Goal: Navigation & Orientation: Find specific page/section

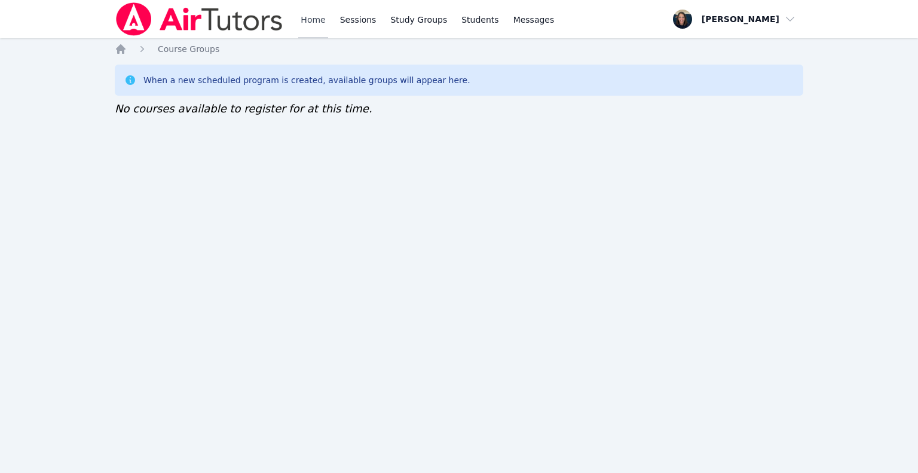
click at [317, 17] on link "Home" at bounding box center [312, 19] width 29 height 38
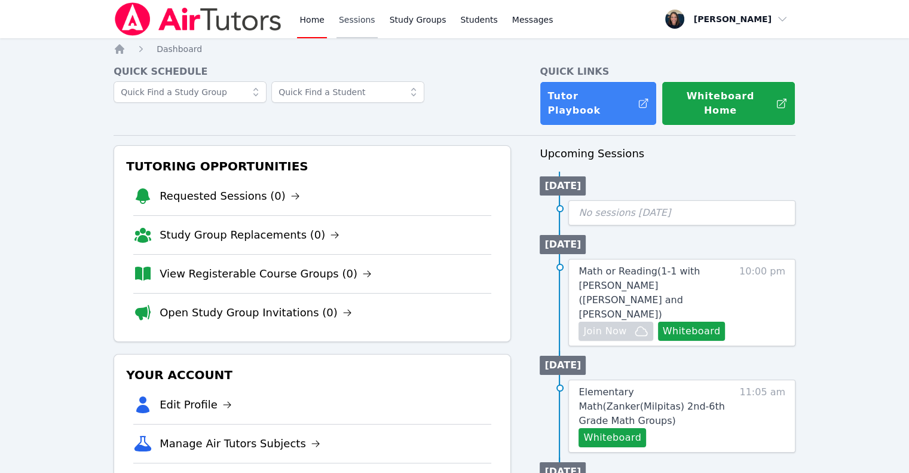
click at [342, 26] on link "Sessions" at bounding box center [357, 19] width 41 height 38
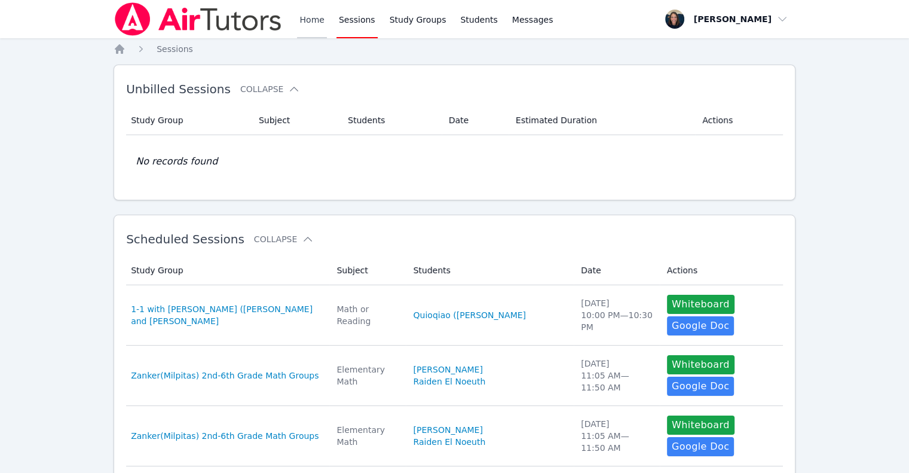
click at [301, 26] on link "Home" at bounding box center [311, 19] width 29 height 38
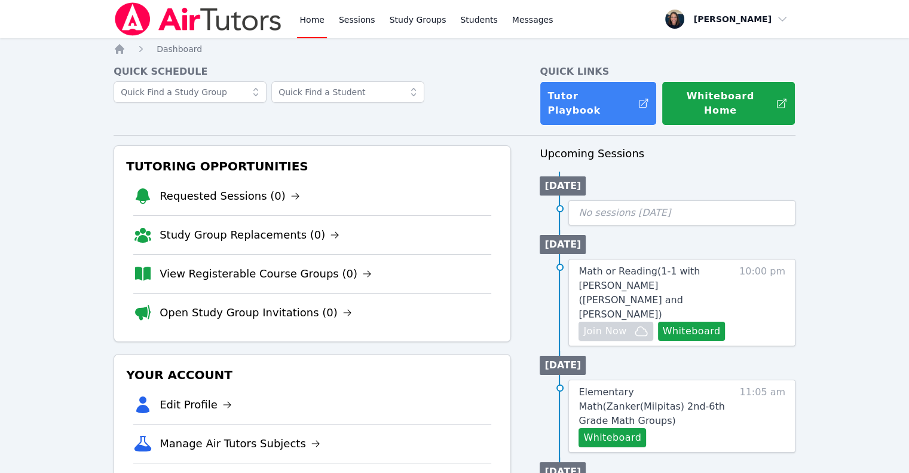
click at [301, 26] on link "Home" at bounding box center [311, 19] width 29 height 38
click at [253, 265] on link "View Registerable Course Groups (0)" at bounding box center [266, 273] width 212 height 17
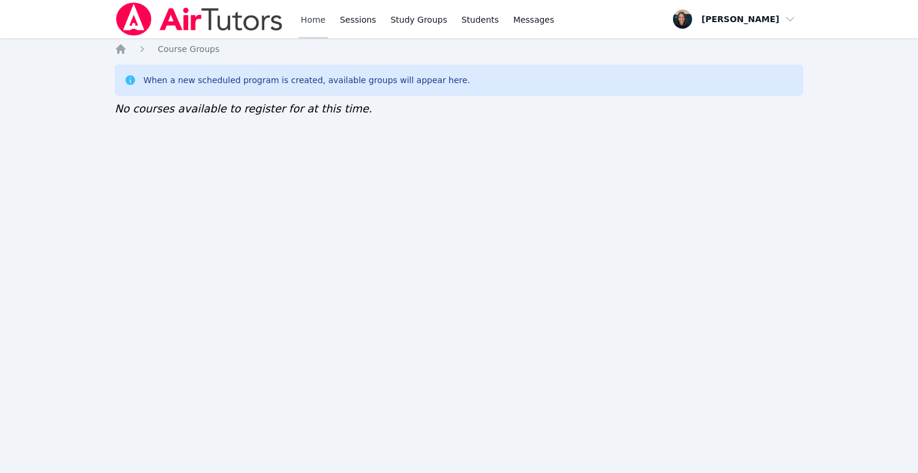
click at [324, 19] on link "Home" at bounding box center [312, 19] width 29 height 38
